Goal: Find contact information: Find contact information

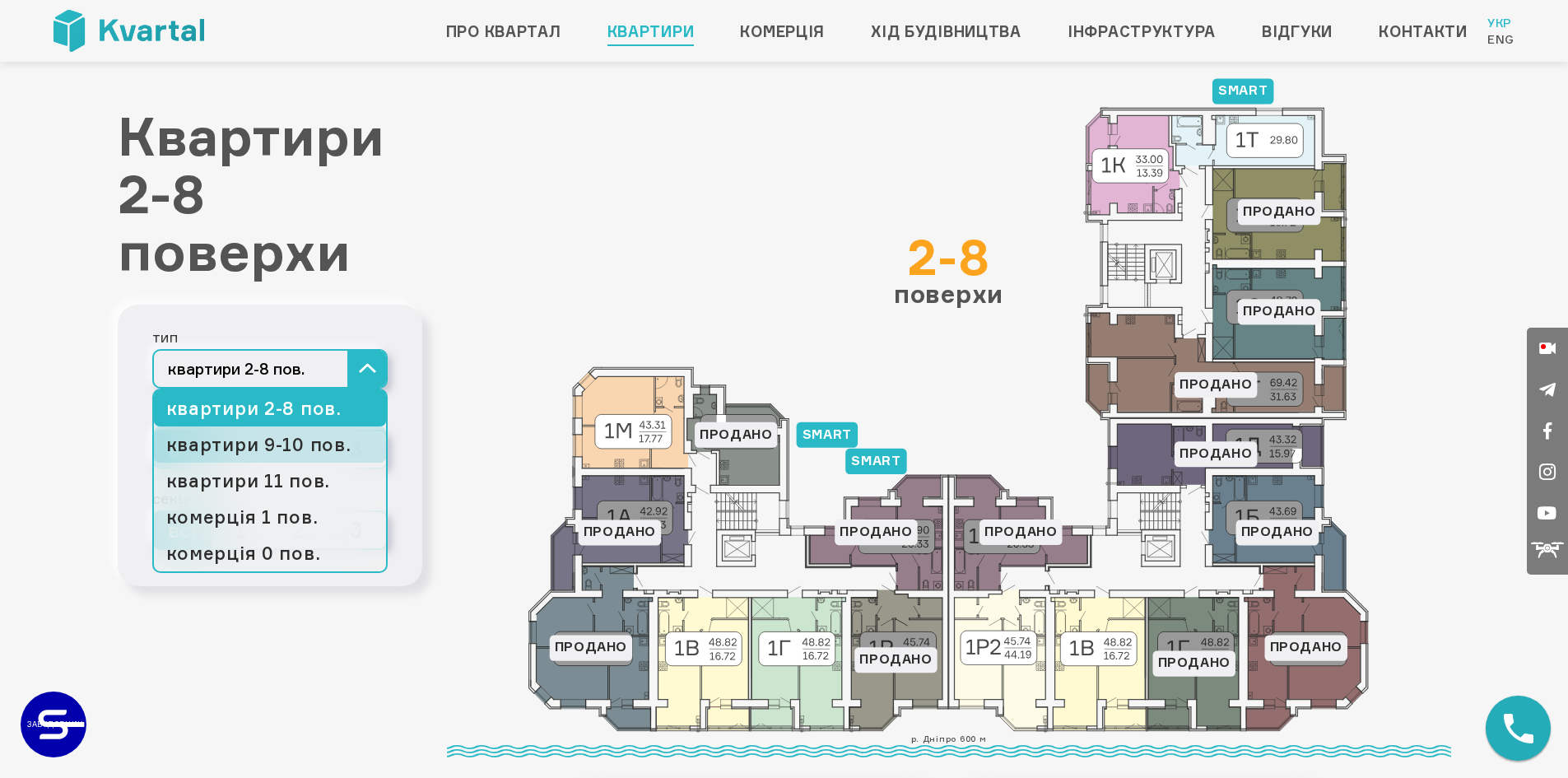
click at [310, 451] on link "квартири 9-10 пов." at bounding box center [269, 444] width 232 height 36
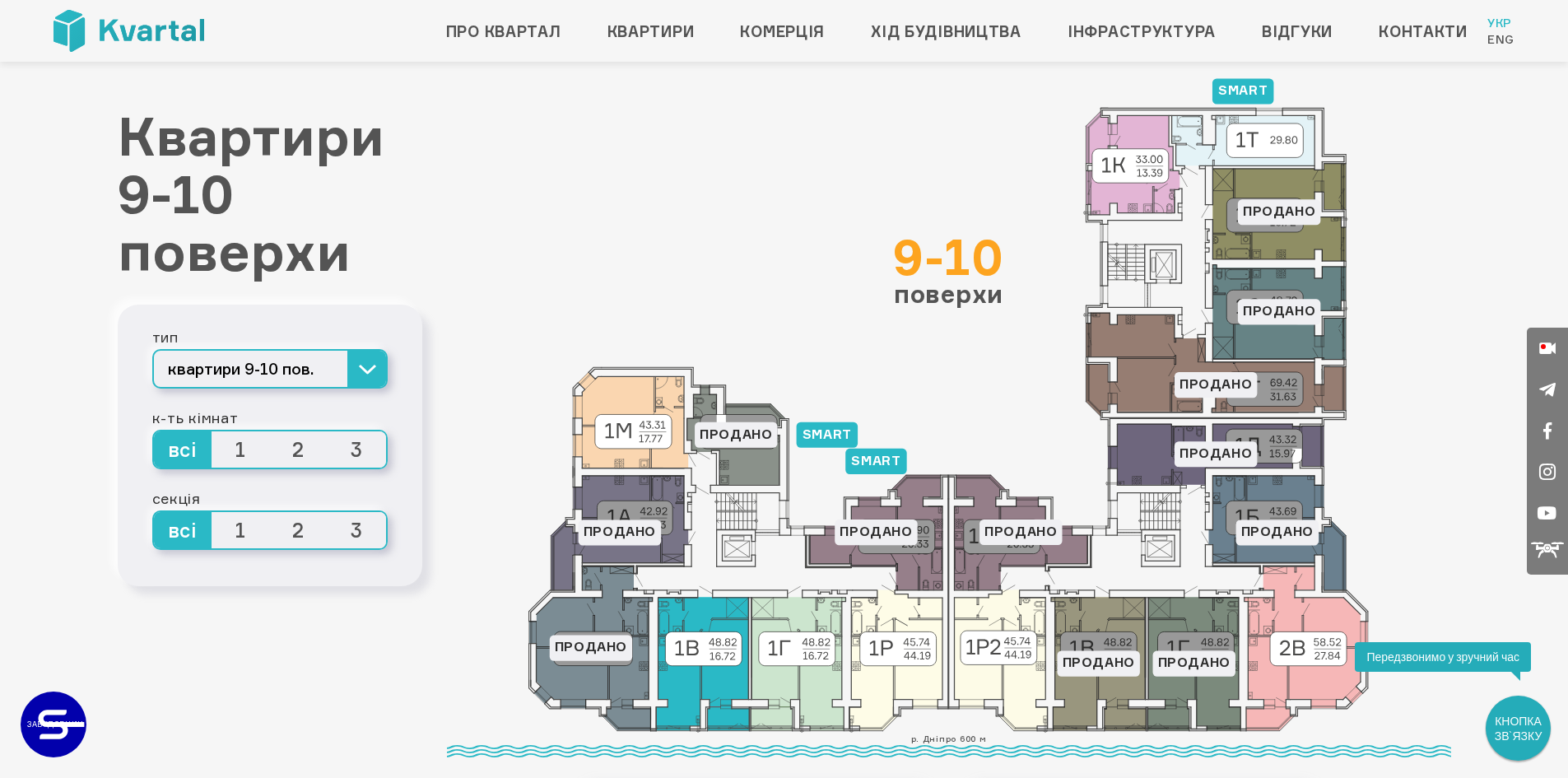
click at [707, 618] on icon at bounding box center [703, 664] width 93 height 133
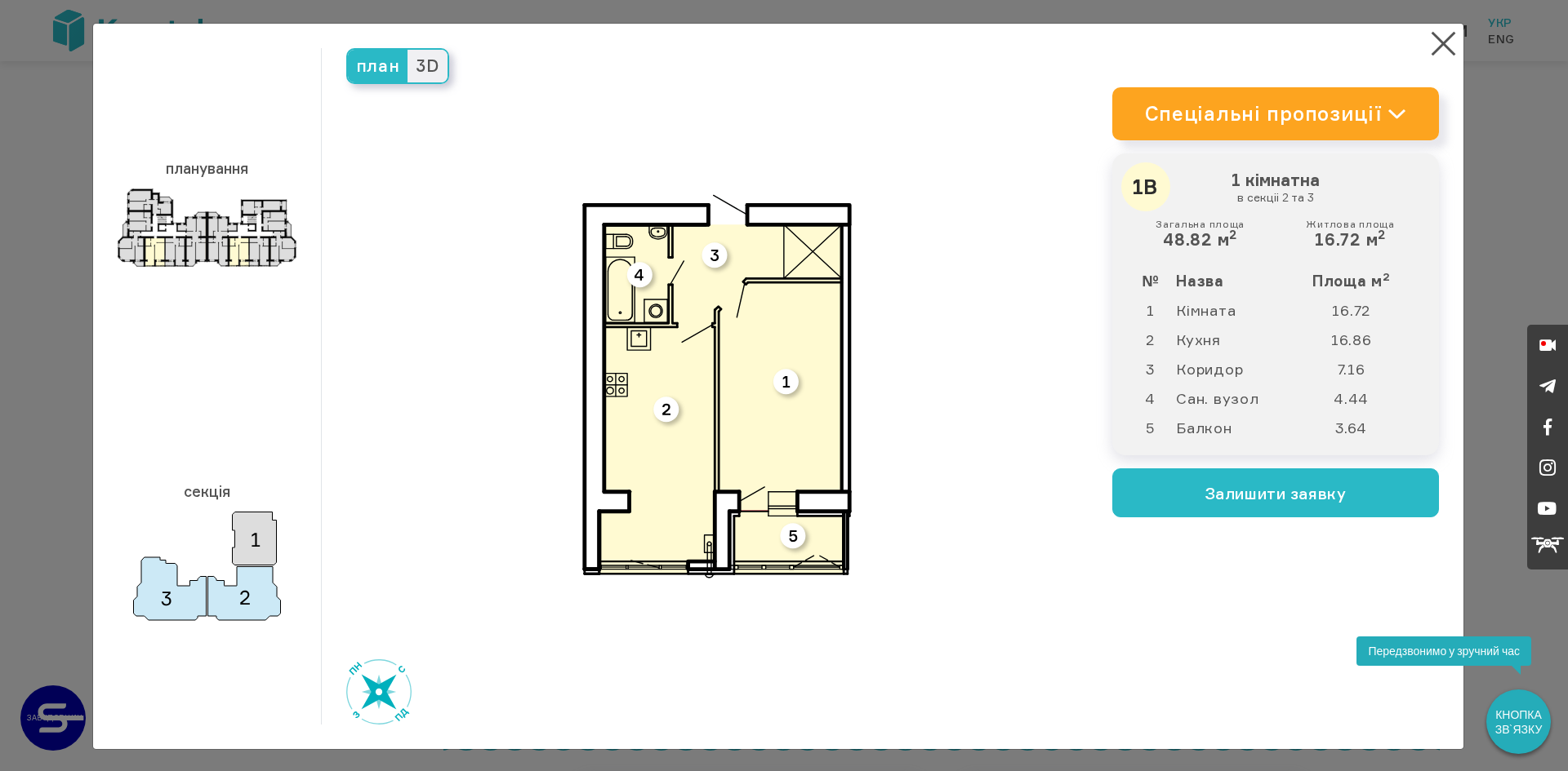
click at [1516, 725] on div "КНОПКА ЗВ`ЯЗКУ" at bounding box center [1518, 722] width 61 height 61
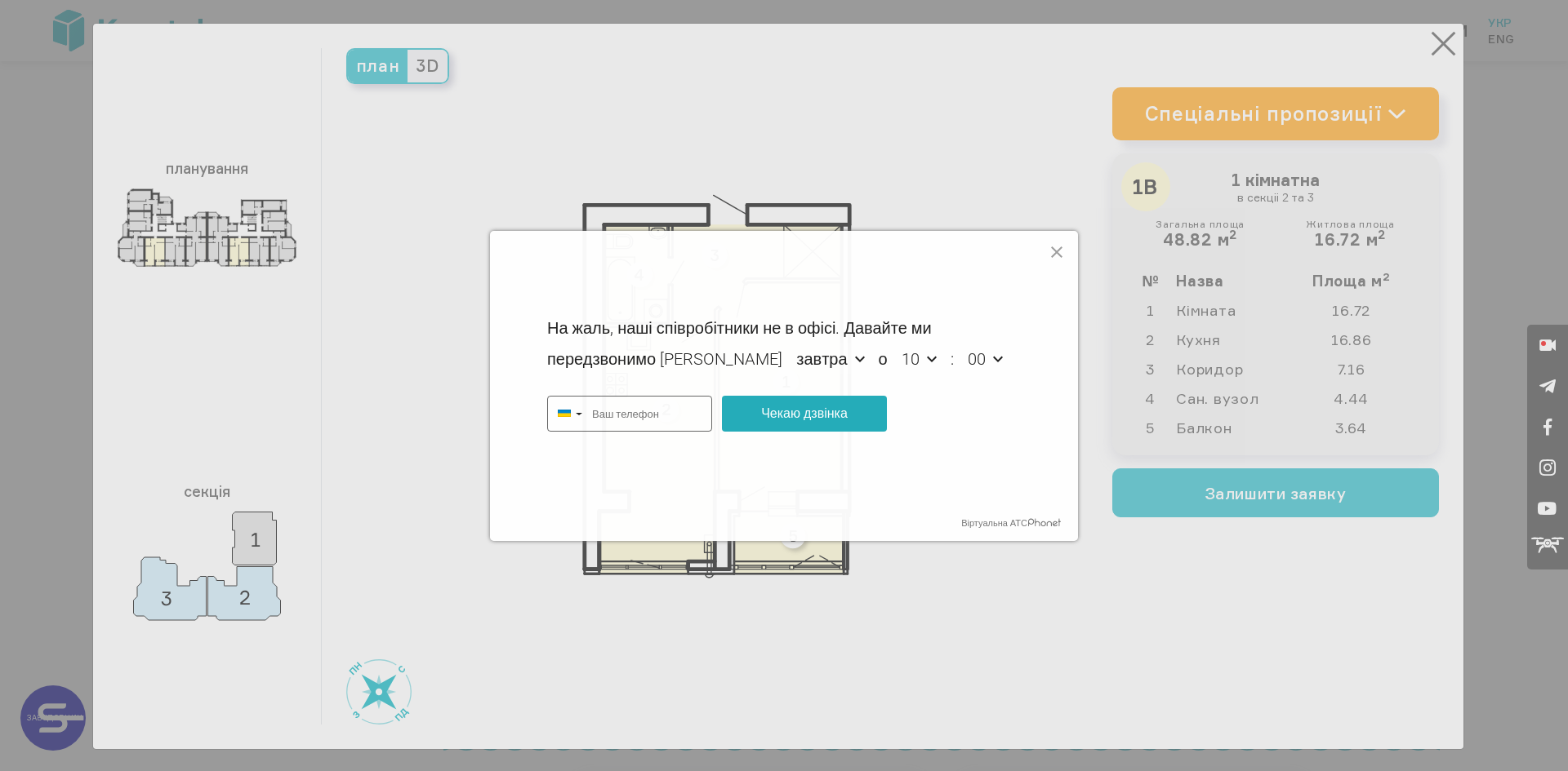
type input "+380"
click at [631, 409] on input "+380" at bounding box center [647, 413] width 129 height 34
click at [679, 412] on input "+380" at bounding box center [647, 413] width 129 height 34
click at [645, 412] on input "+380" at bounding box center [647, 413] width 129 height 34
click at [622, 412] on input "+380" at bounding box center [647, 413] width 129 height 34
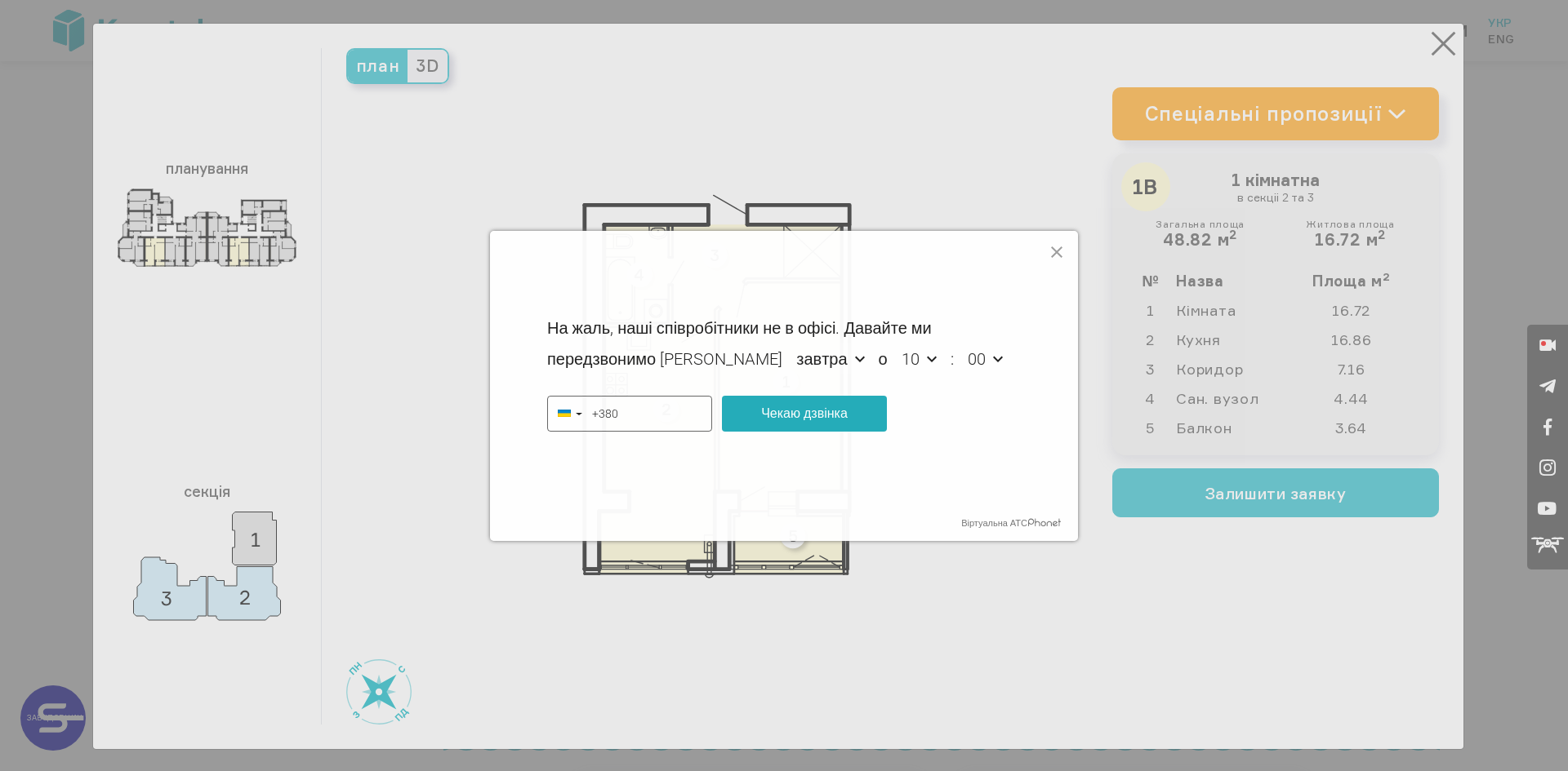
click at [615, 411] on input "+380" at bounding box center [647, 413] width 129 height 34
click at [620, 411] on input "+380" at bounding box center [647, 413] width 129 height 34
click at [579, 418] on span at bounding box center [565, 413] width 34 height 34
click at [589, 274] on span "Україна" at bounding box center [602, 282] width 38 height 15
click at [648, 420] on input "+380" at bounding box center [647, 413] width 129 height 34
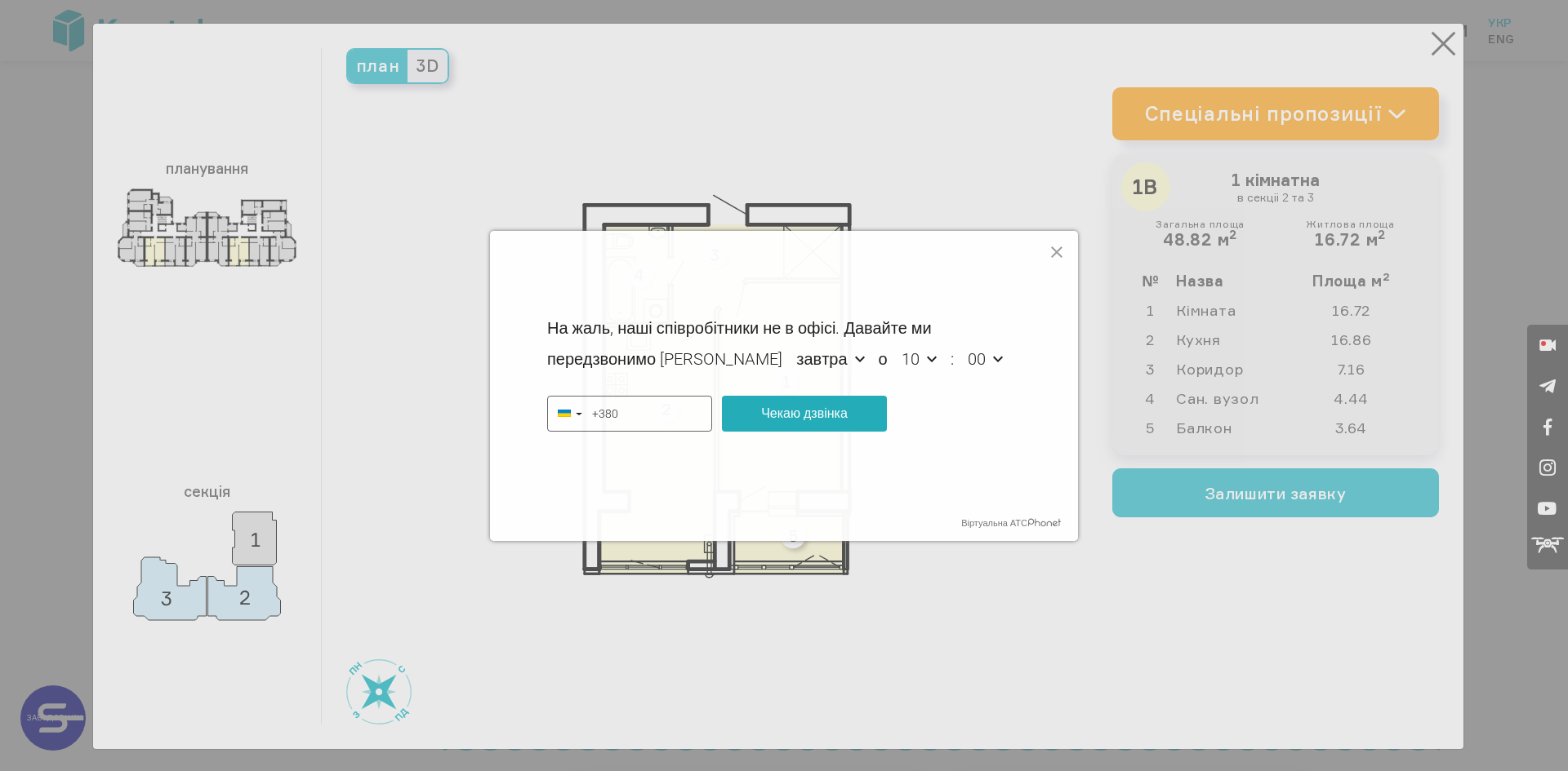
click at [648, 420] on input "+380" at bounding box center [647, 413] width 129 height 34
click at [625, 412] on input "+380" at bounding box center [647, 413] width 129 height 34
click at [624, 411] on input "+380" at bounding box center [647, 413] width 129 height 34
click at [850, 355] on icon at bounding box center [859, 359] width 19 height 19
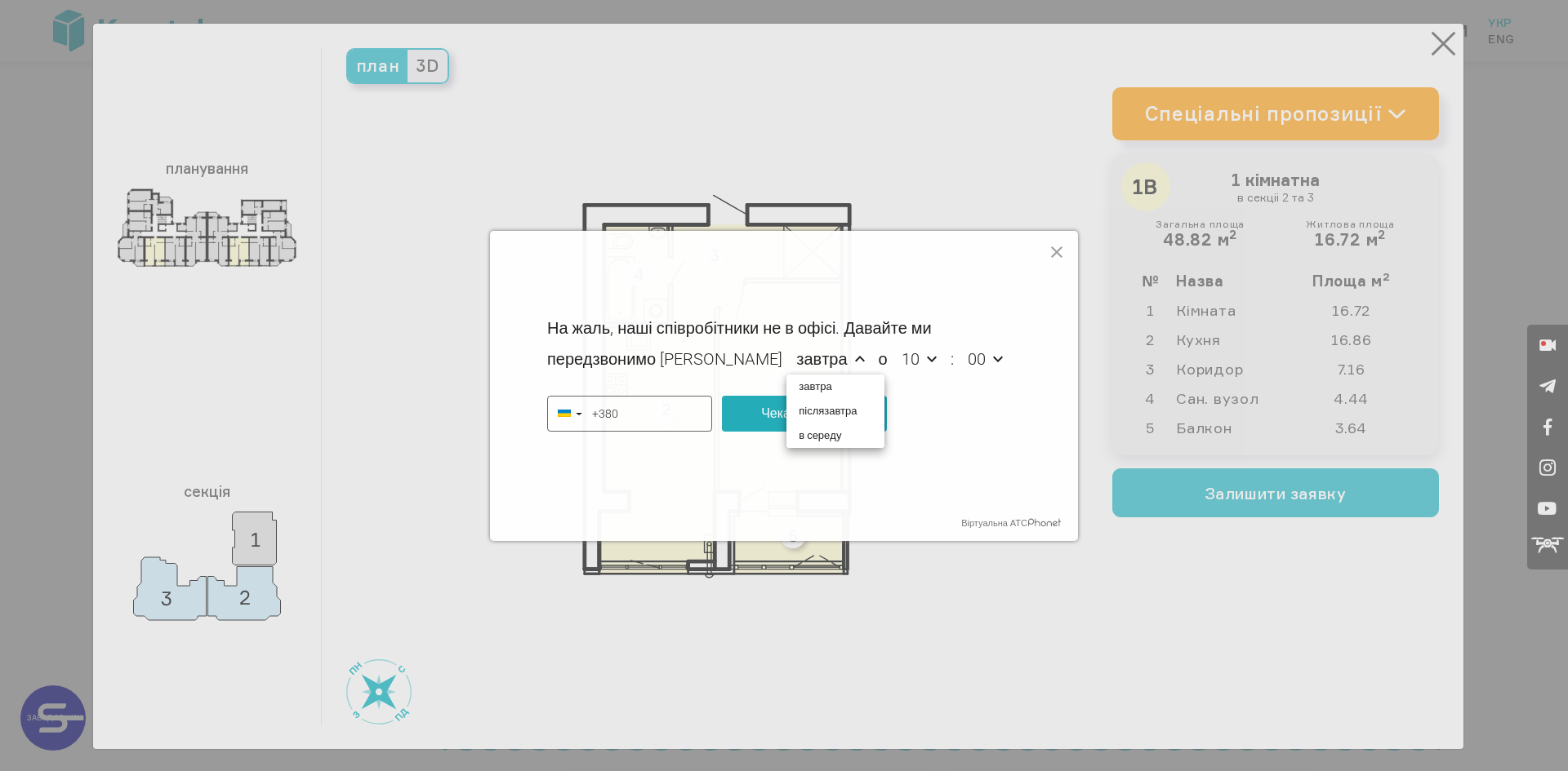
click at [979, 407] on div "На жаль, наші співробітники не в офісі. [DEMOGRAPHIC_DATA] ми передзвонимо Вам …" at bounding box center [784, 331] width 474 height 201
click at [1058, 253] on icon at bounding box center [1057, 253] width 19 height 19
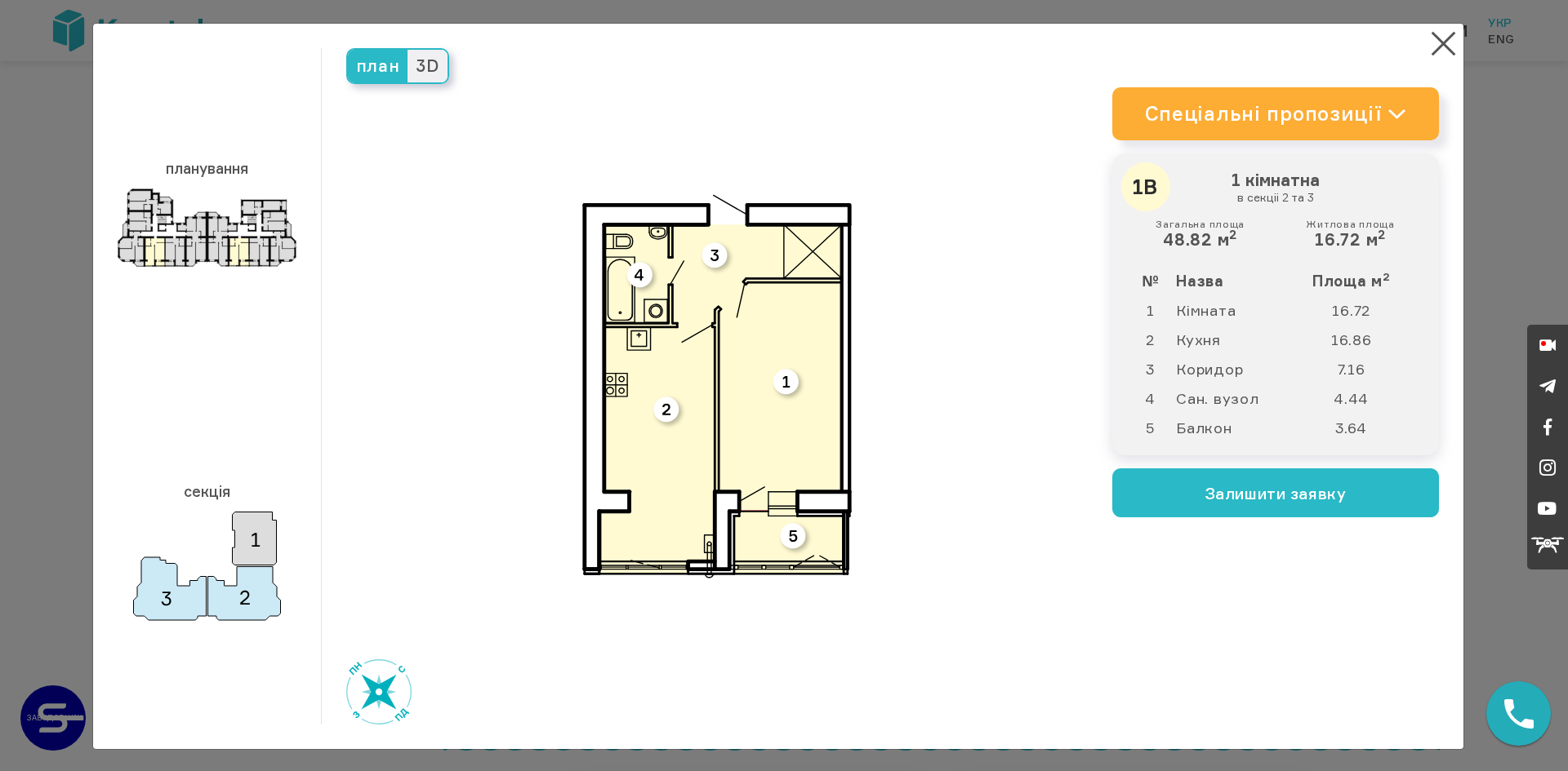
click at [1403, 123] on link "Спеціальні пропозиції" at bounding box center [1275, 113] width 326 height 53
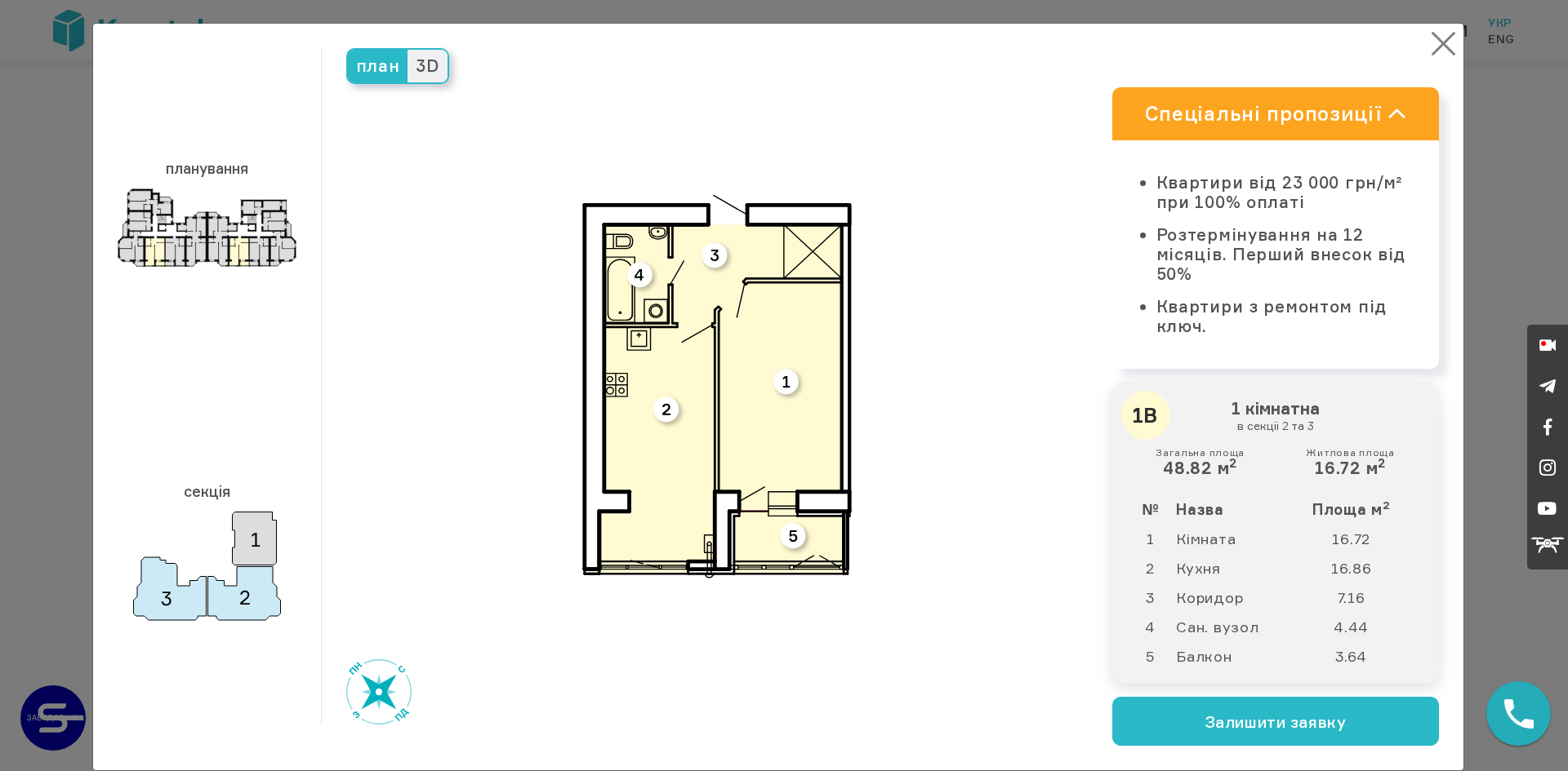
click at [1433, 41] on button "×" at bounding box center [1443, 43] width 32 height 32
